Goal: Navigation & Orientation: Understand site structure

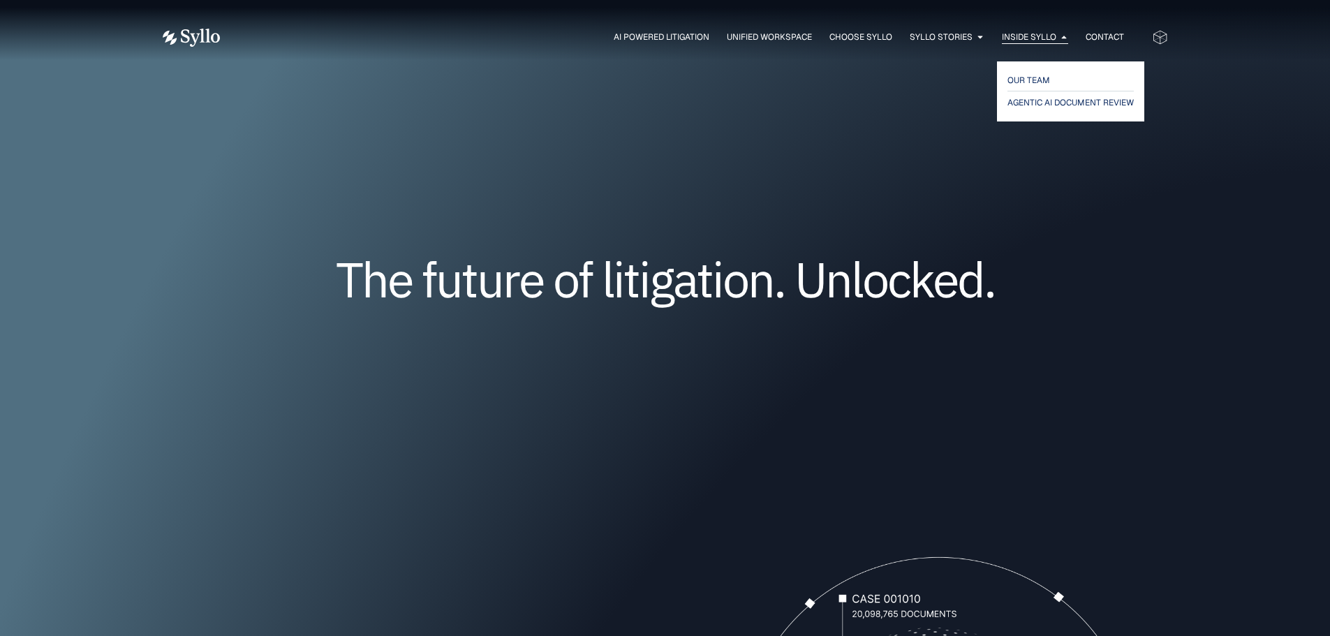
click at [1038, 36] on span "Inside Syllo" at bounding box center [1029, 37] width 54 height 13
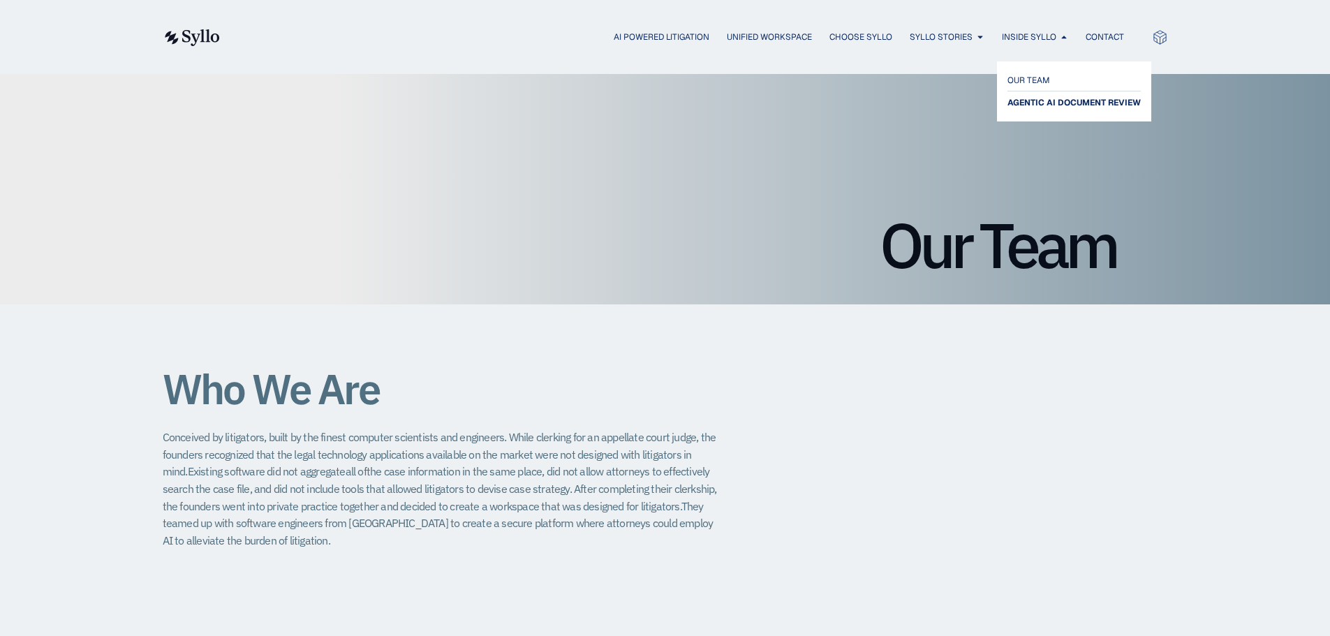
click at [1054, 99] on span "AGENTIC AI DOCUMENT REVIEW" at bounding box center [1074, 102] width 133 height 17
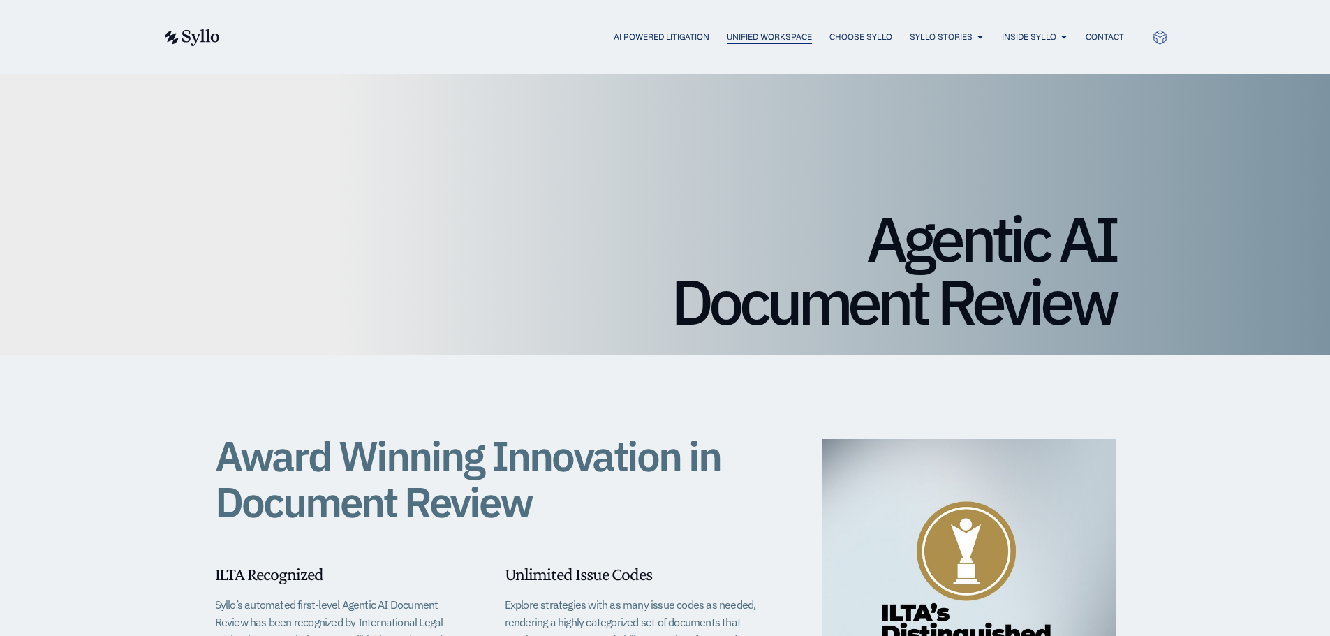
click at [774, 34] on span "Unified Workspace" at bounding box center [769, 37] width 85 height 13
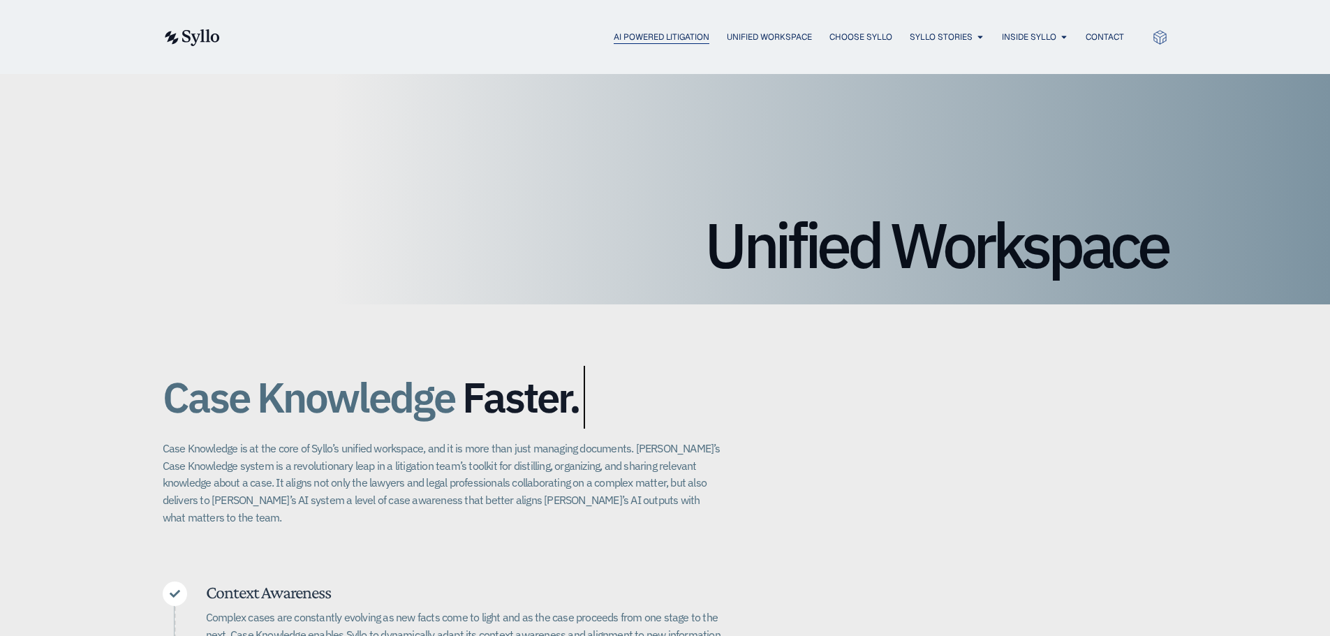
click at [648, 40] on span "AI Powered Litigation" at bounding box center [662, 37] width 96 height 13
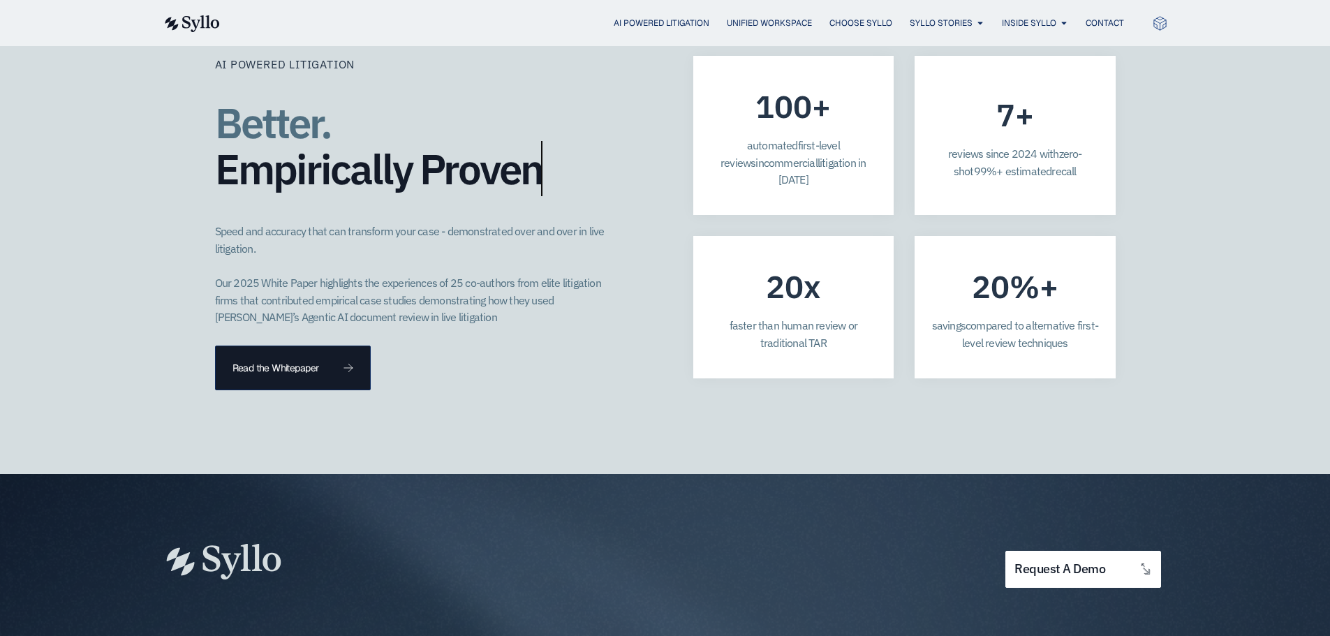
scroll to position [3484, 0]
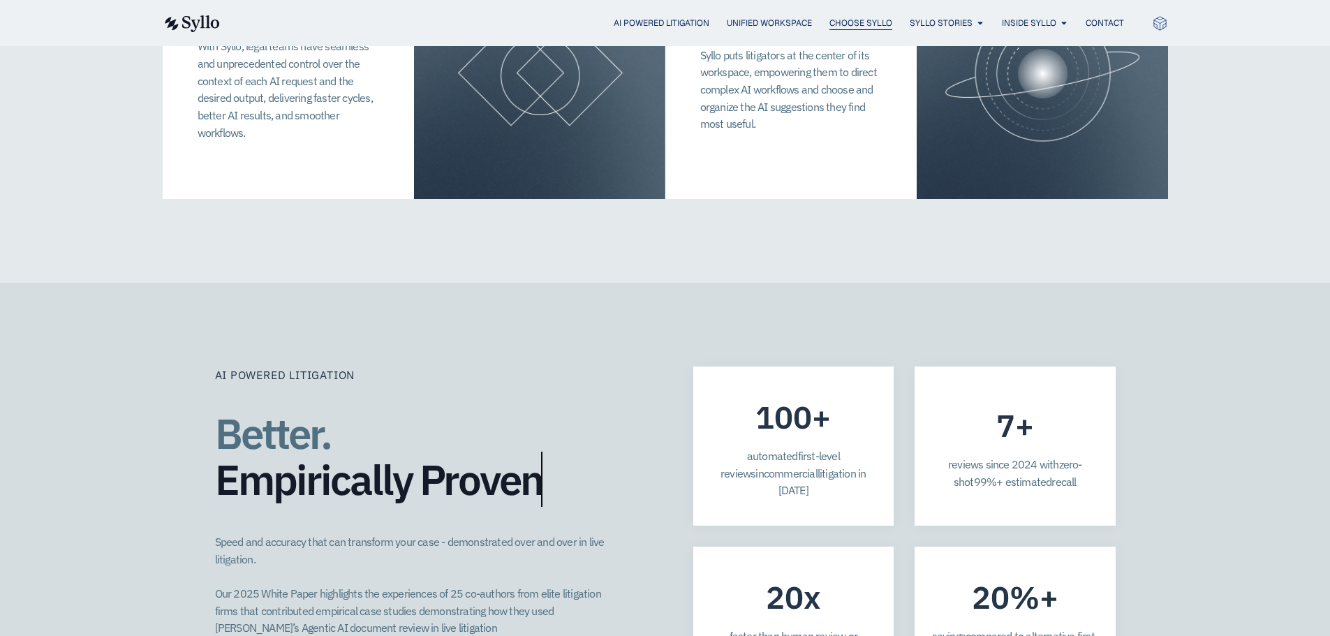
click at [854, 20] on span "Choose Syllo" at bounding box center [861, 23] width 63 height 13
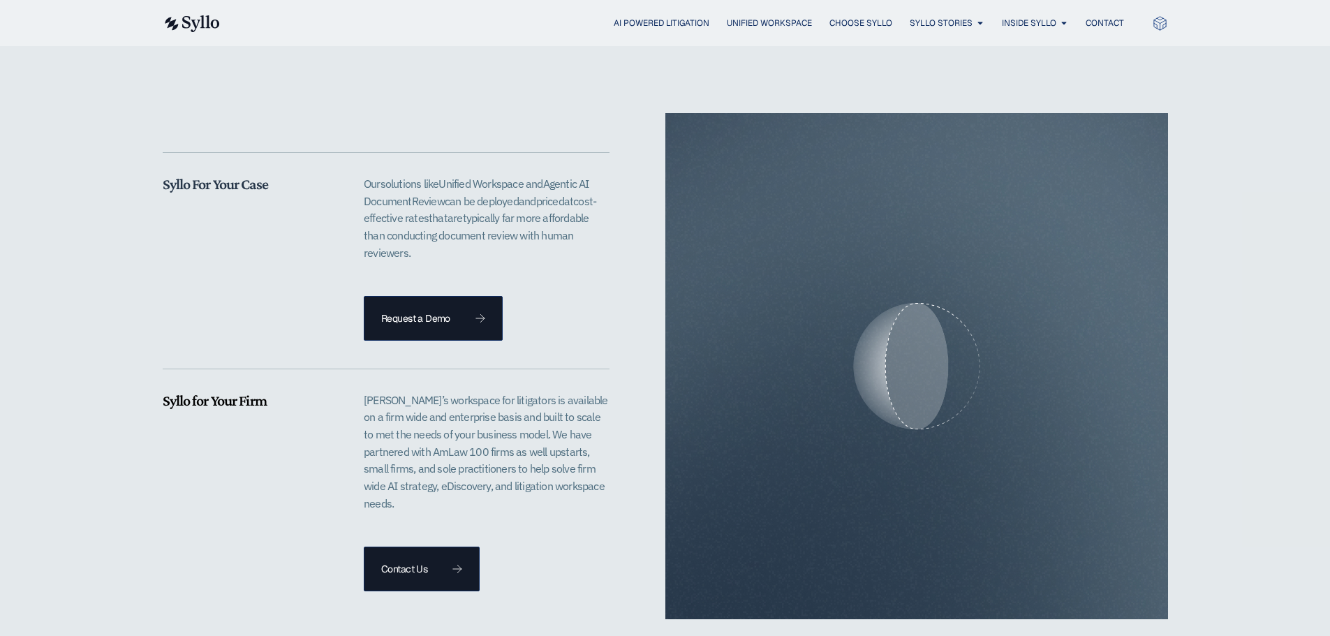
scroll to position [2584, 0]
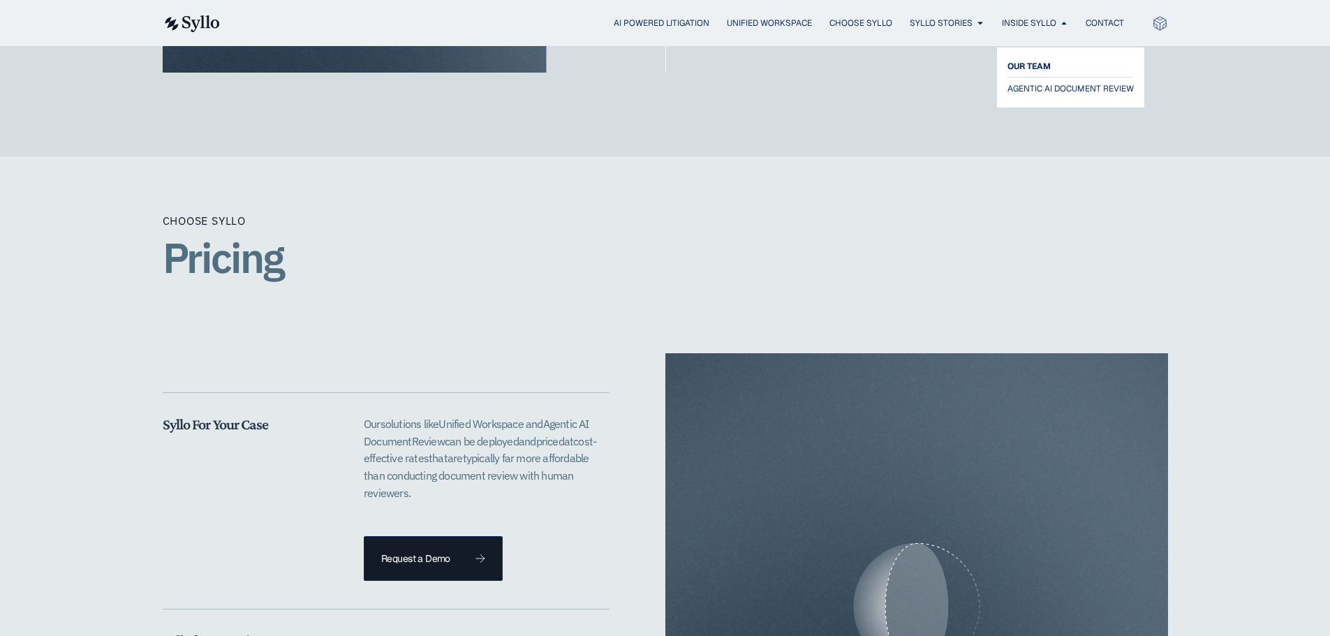
click at [1035, 66] on span "OUR TEAM" at bounding box center [1029, 66] width 43 height 17
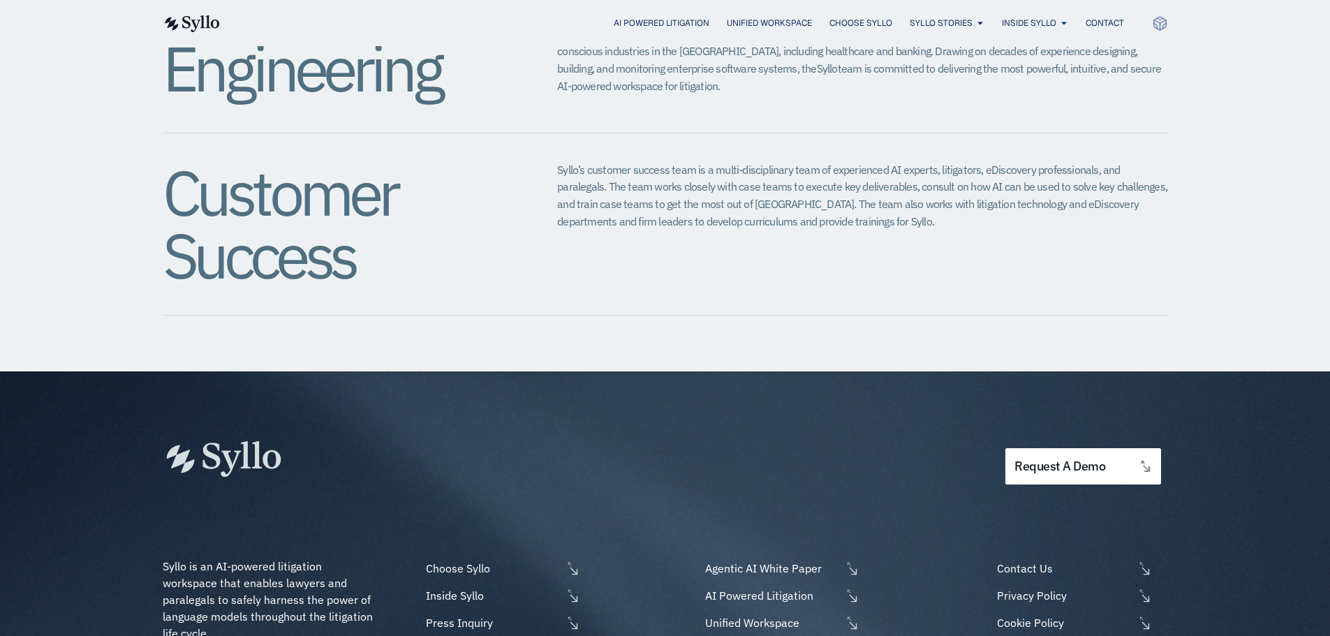
scroll to position [1606, 0]
